Goal: Book appointment/travel/reservation

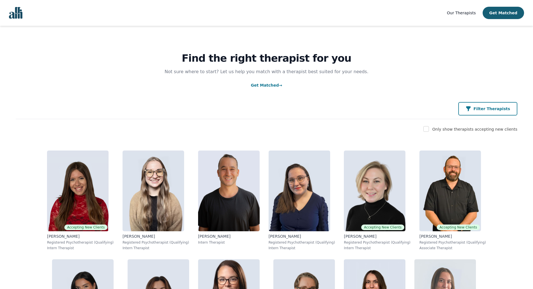
click at [503, 107] on p "Filter Therapists" at bounding box center [492, 109] width 37 height 6
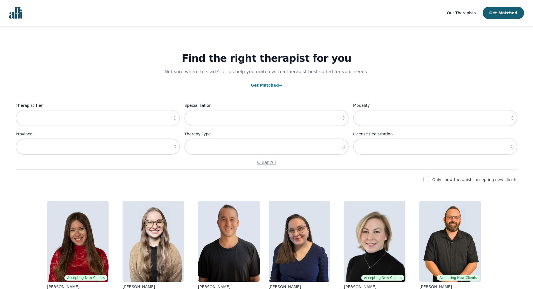
click at [173, 119] on icon "button" at bounding box center [175, 118] width 6 height 6
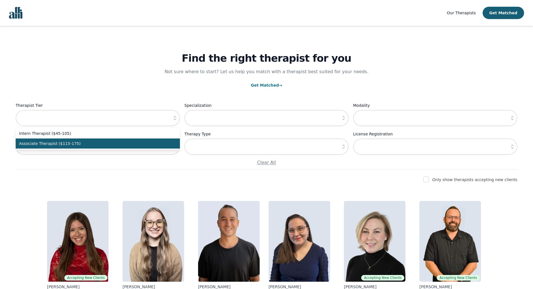
click at [131, 142] on span "Associate Therapist ($115-175)" at bounding box center [94, 143] width 151 height 6
type input "Associate Therapist ($115-175)"
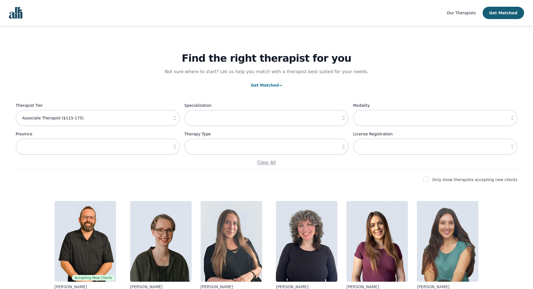
click at [134, 79] on div "Find the right therapist for you Not sure where to start? Let us help you match…" at bounding box center [267, 98] width 502 height 144
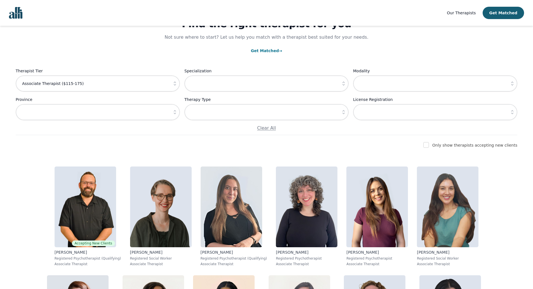
scroll to position [47, 0]
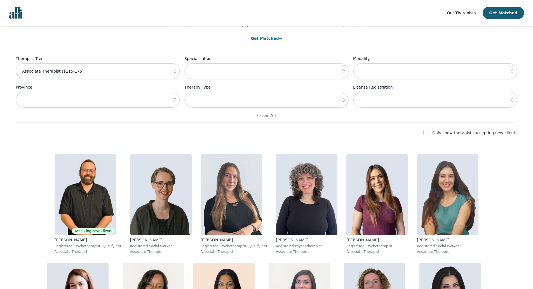
click at [93, 122] on div "Find the right therapist for you Not sure where to start? Let us help you match…" at bounding box center [267, 51] width 502 height 144
drag, startPoint x: 93, startPoint y: 131, endPoint x: 93, endPoint y: 111, distance: 20.2
click at [93, 130] on div "Only show therapists accepting new clients" at bounding box center [267, 132] width 502 height 7
click at [93, 111] on div "Therapist Tier Associate Therapist ($115-175) Specialization Modality Province …" at bounding box center [267, 87] width 502 height 64
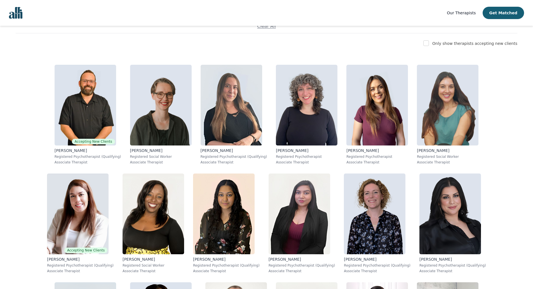
scroll to position [322, 0]
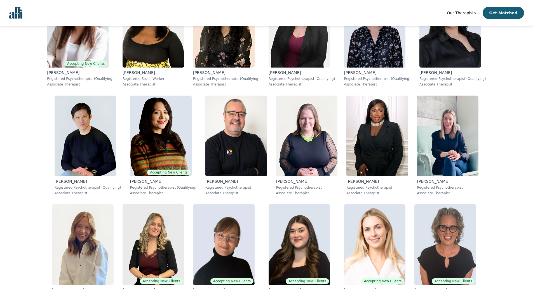
drag, startPoint x: 504, startPoint y: 228, endPoint x: 499, endPoint y: 227, distance: 4.9
click at [504, 228] on div "Accepting New Clients [PERSON_NAME] Registered Psychotherapist (Qualifying) Ass…" at bounding box center [267, 145] width 502 height 543
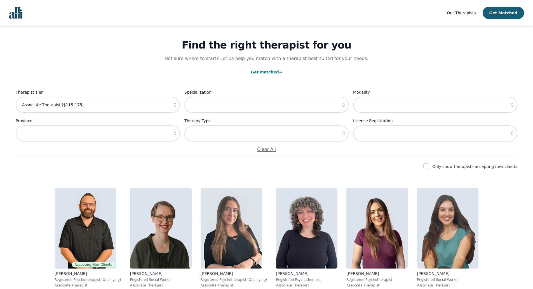
scroll to position [0, 0]
